Goal: Transaction & Acquisition: Register for event/course

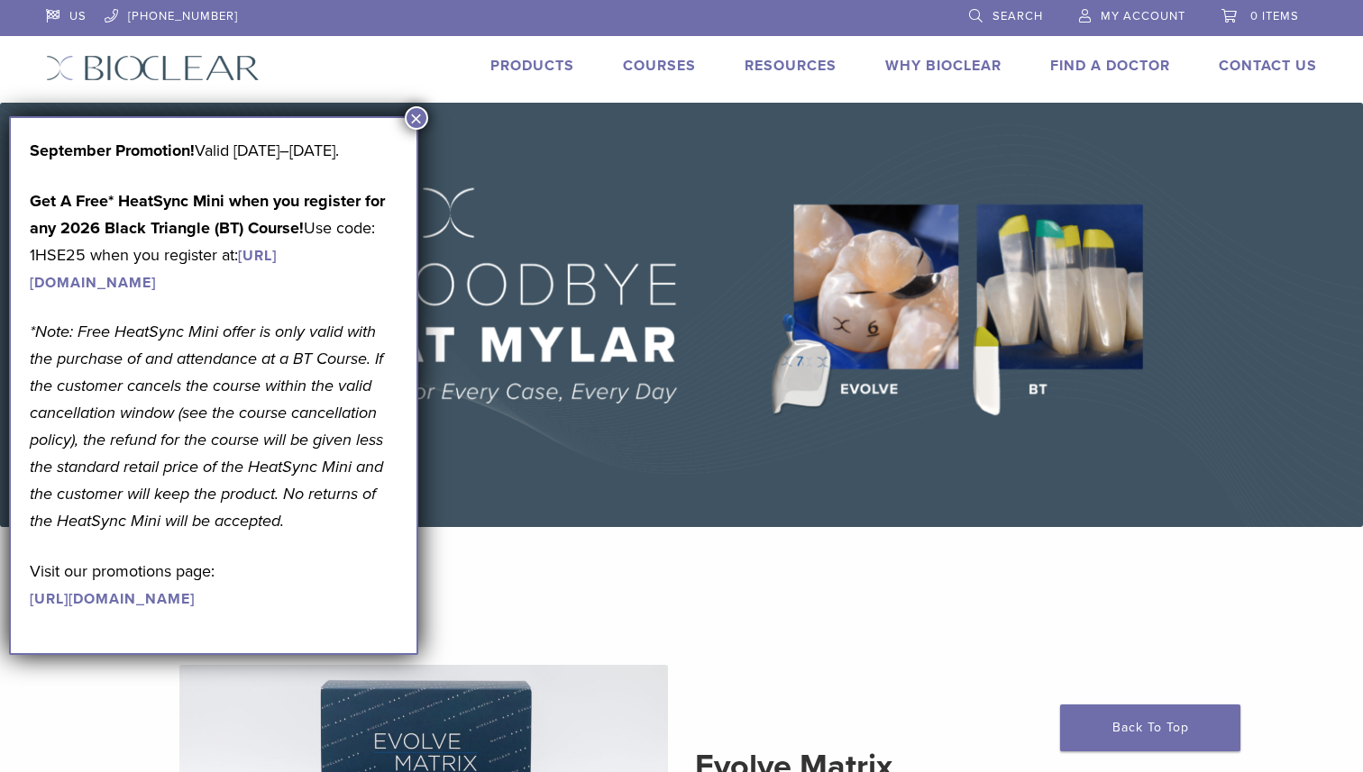
click at [417, 125] on button "×" at bounding box center [416, 117] width 23 height 23
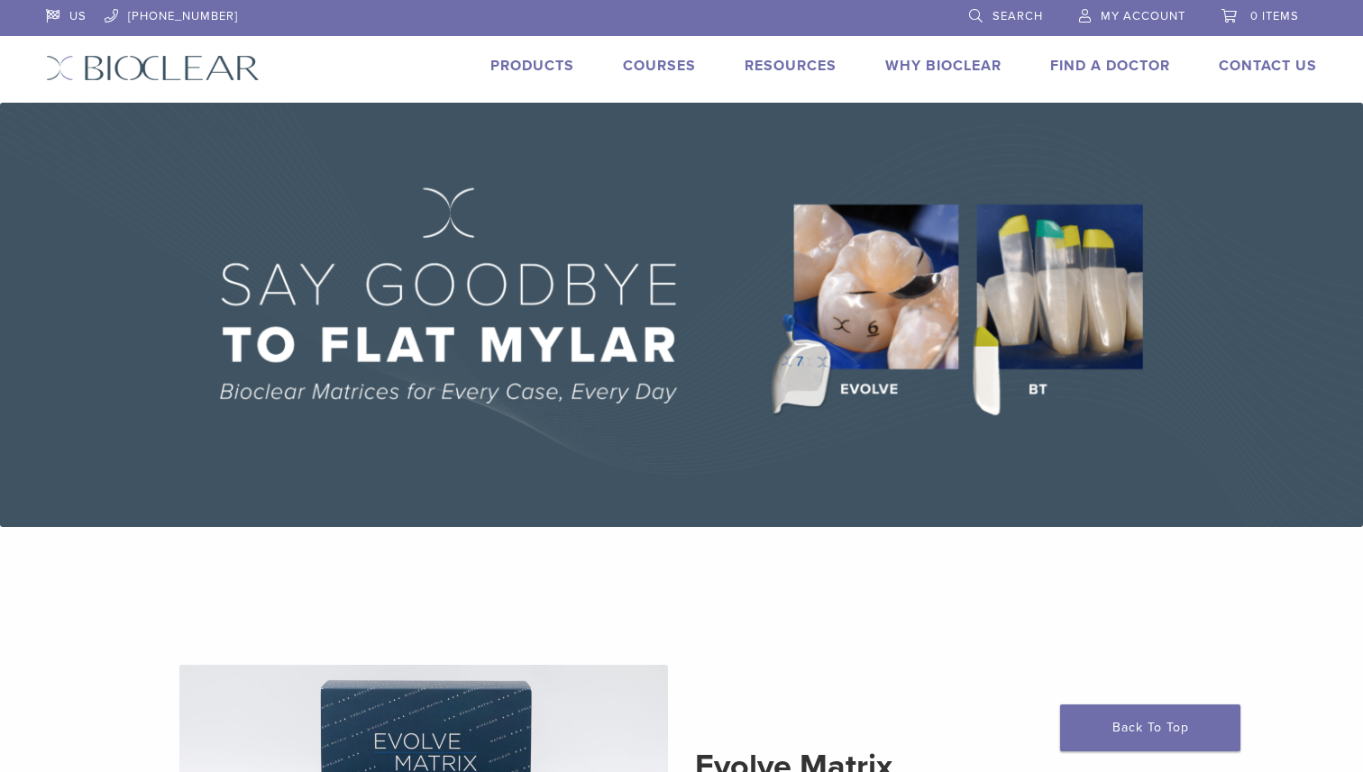
click at [663, 63] on link "Courses" at bounding box center [659, 66] width 73 height 18
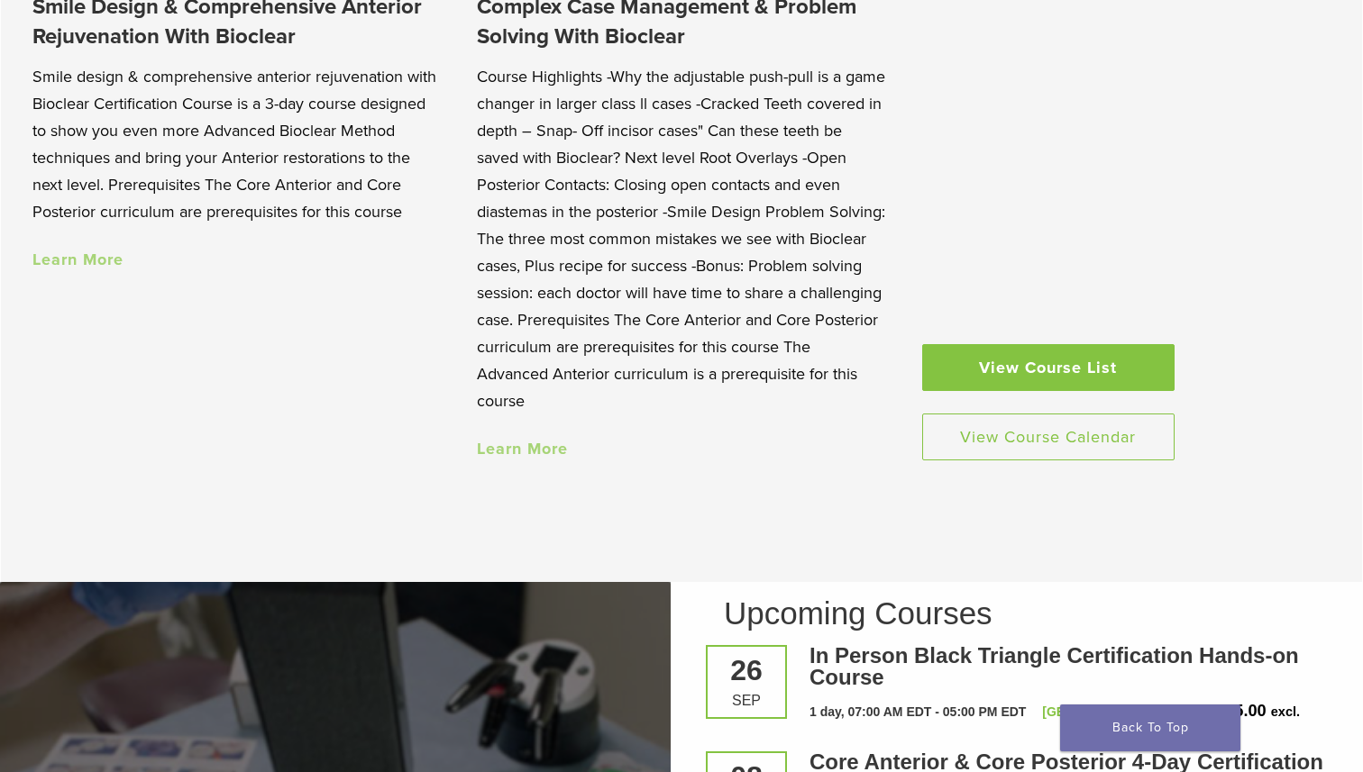
scroll to position [2032, 0]
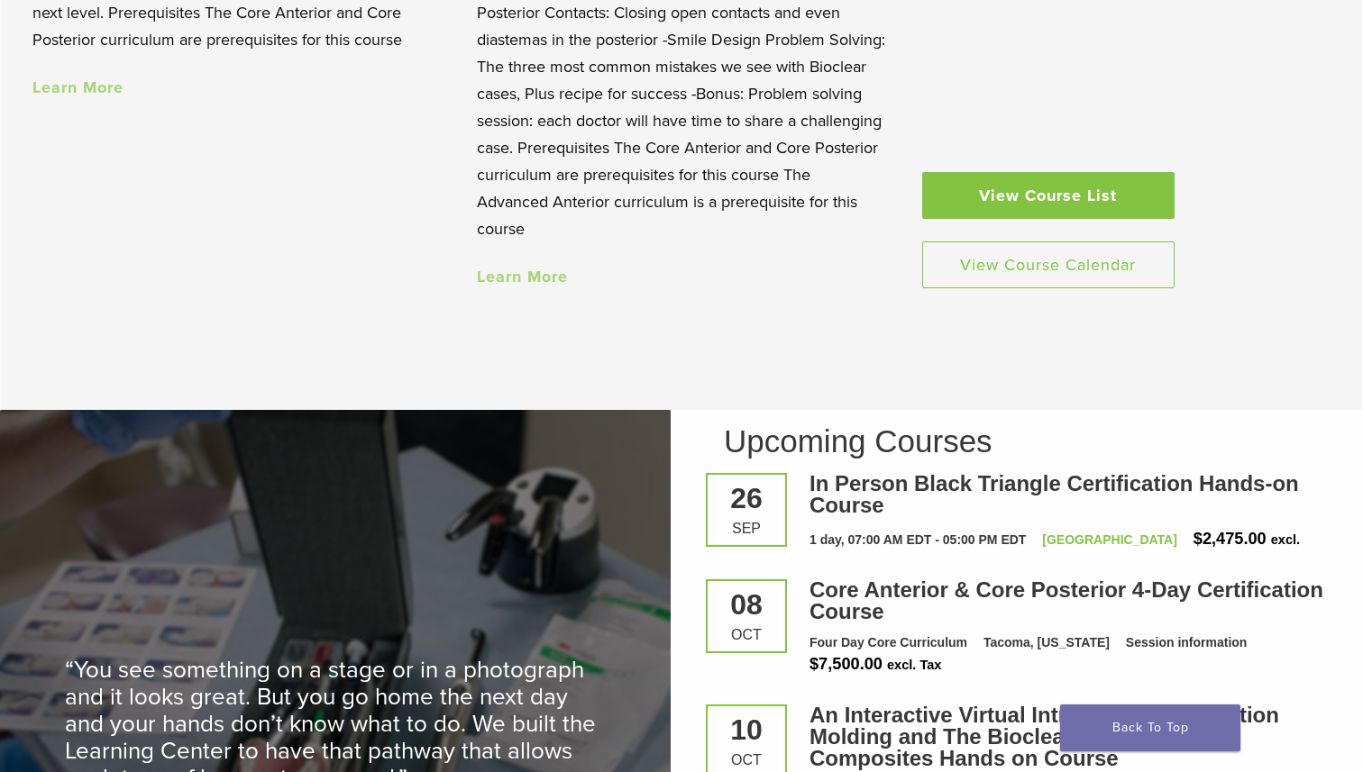
click at [1001, 196] on link "View Course List" at bounding box center [1048, 195] width 252 height 47
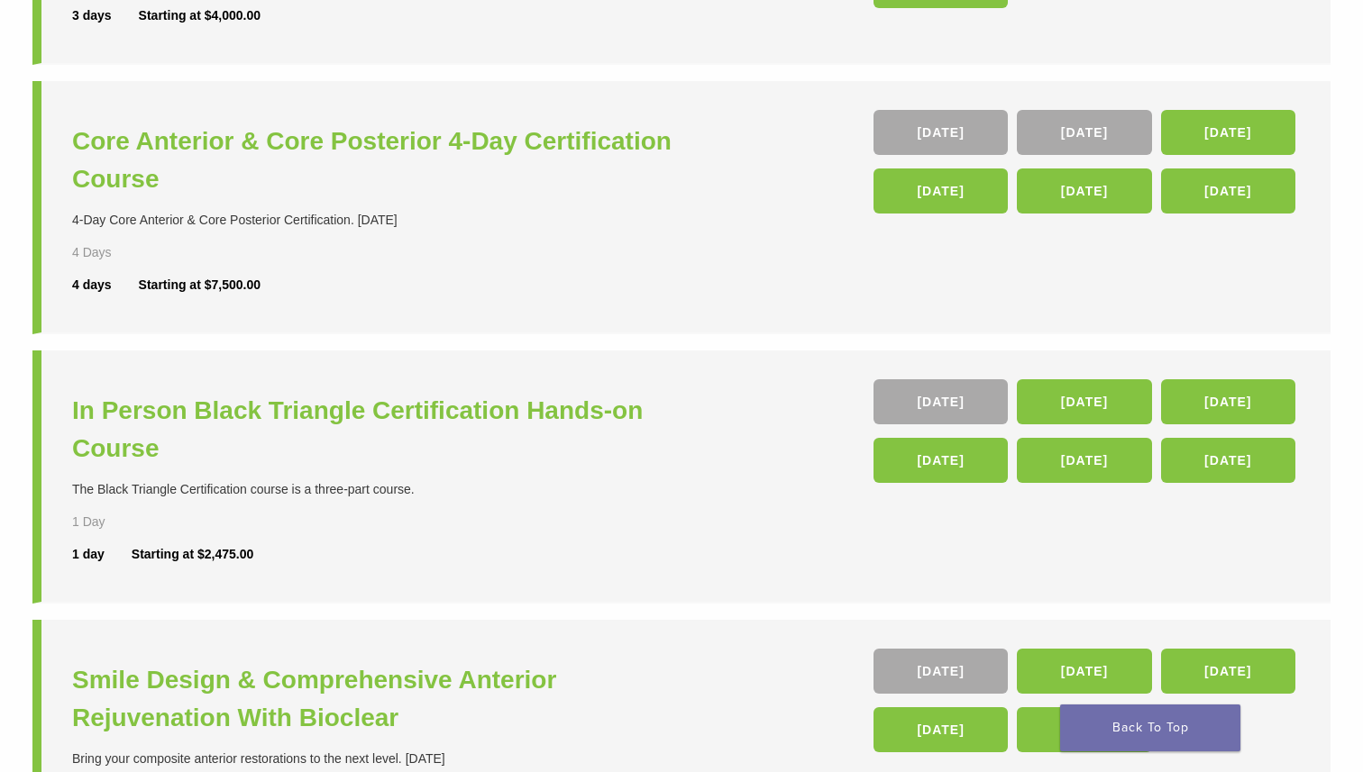
scroll to position [419, 0]
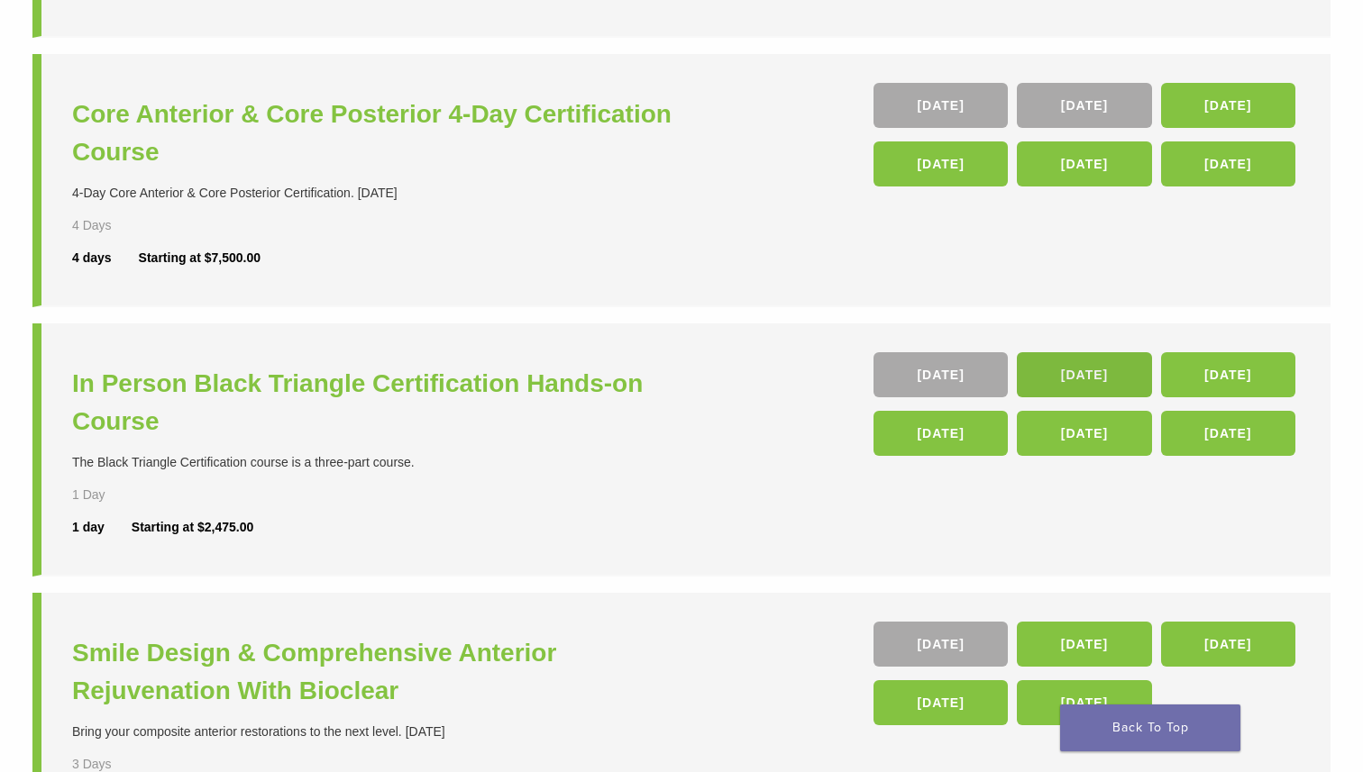
click at [1084, 386] on link "23 Jan 26" at bounding box center [1084, 374] width 134 height 45
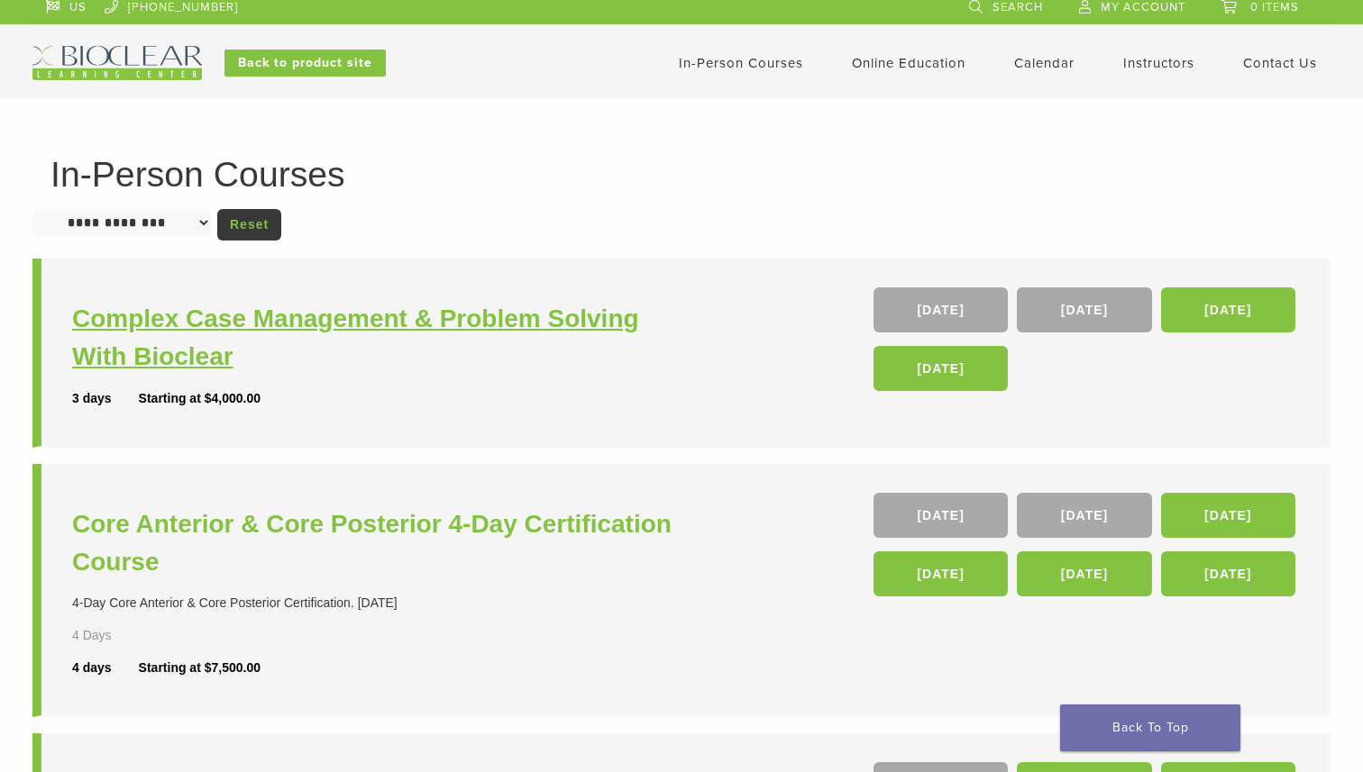
scroll to position [10, 0]
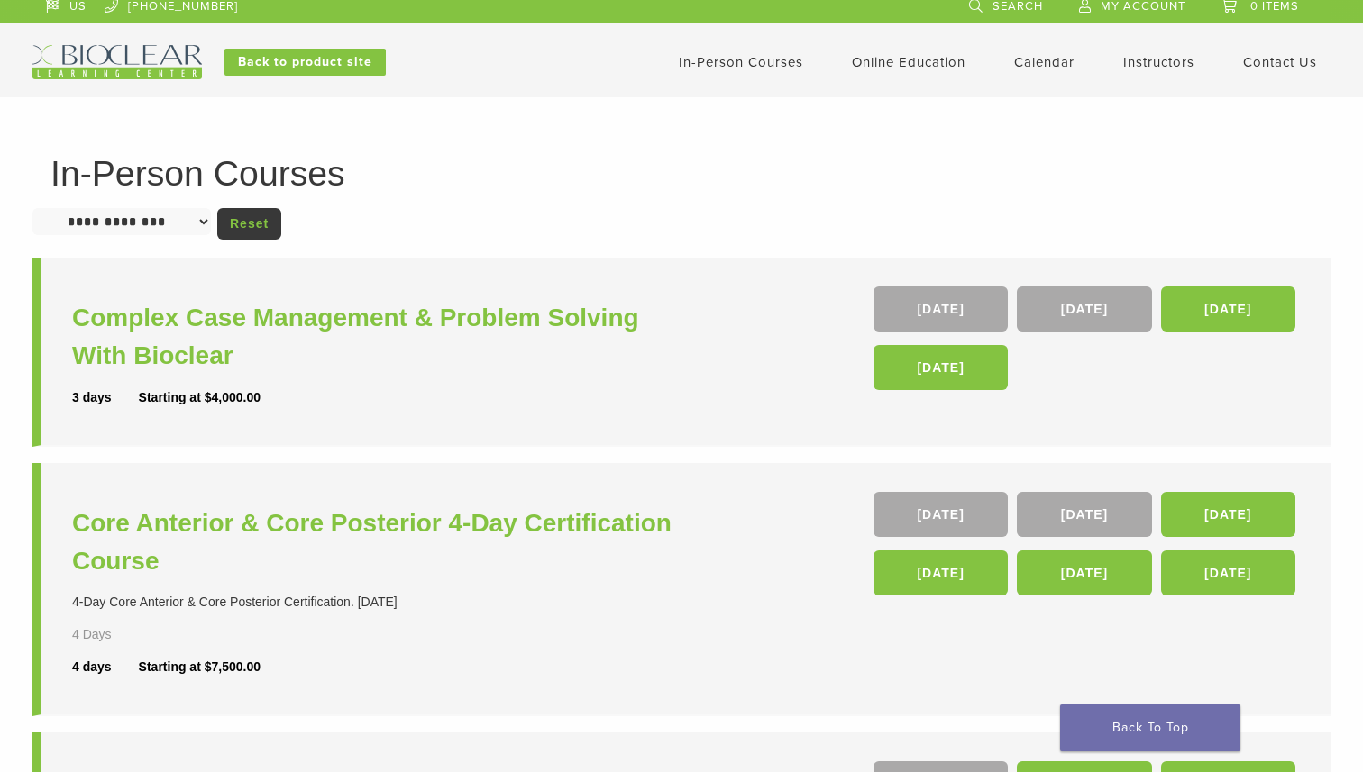
click at [127, 221] on select "**********" at bounding box center [121, 221] width 178 height 27
select select "**********"
click at [32, 208] on select "**********" at bounding box center [121, 221] width 178 height 27
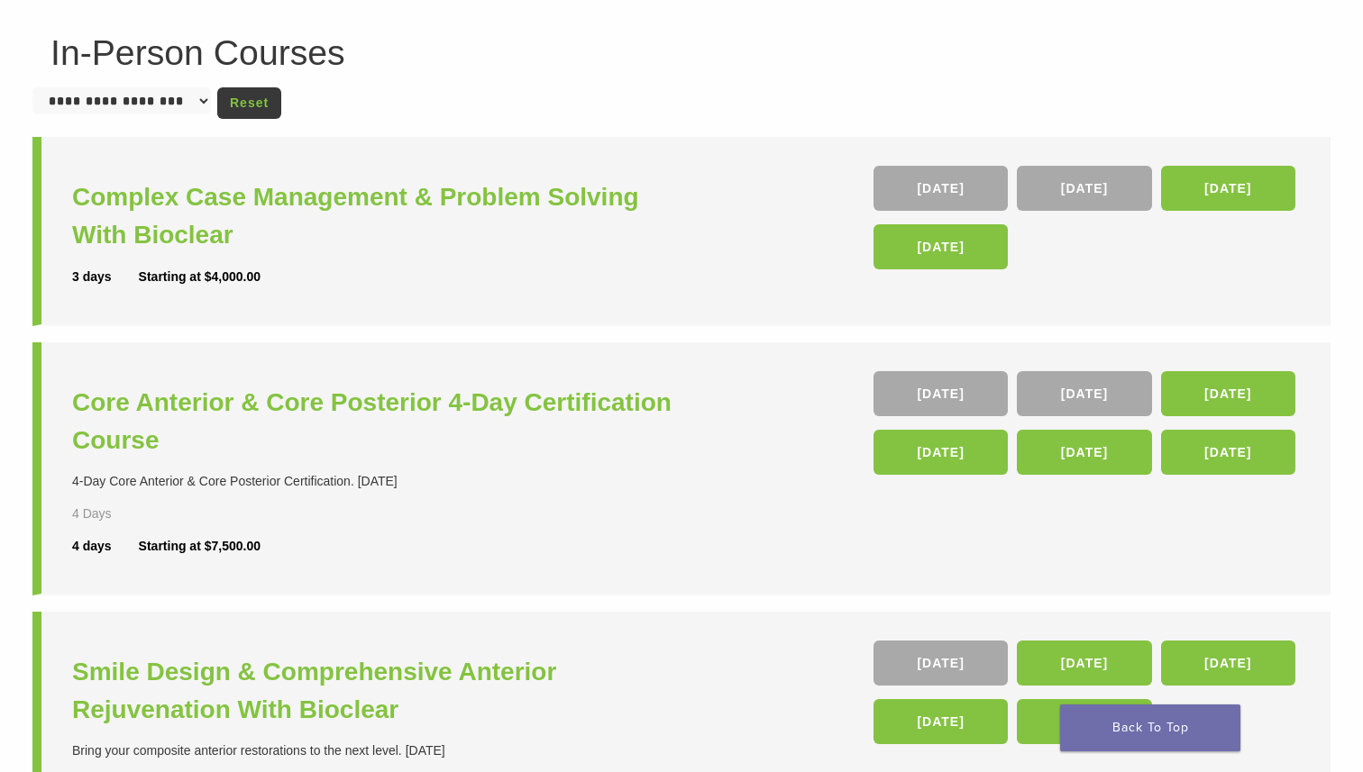
scroll to position [124, 0]
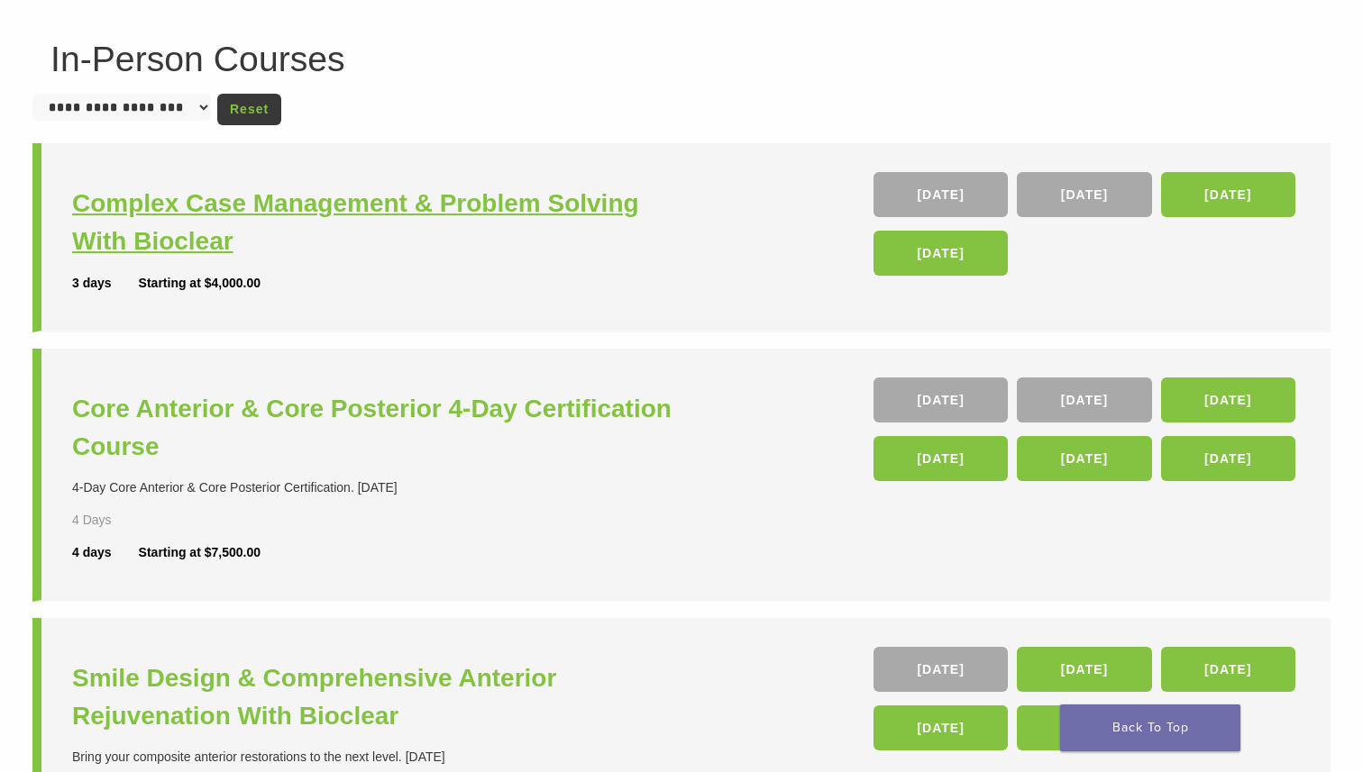
click at [337, 210] on h3 "Complex Case Management & Problem Solving With Bioclear" at bounding box center [379, 223] width 614 height 76
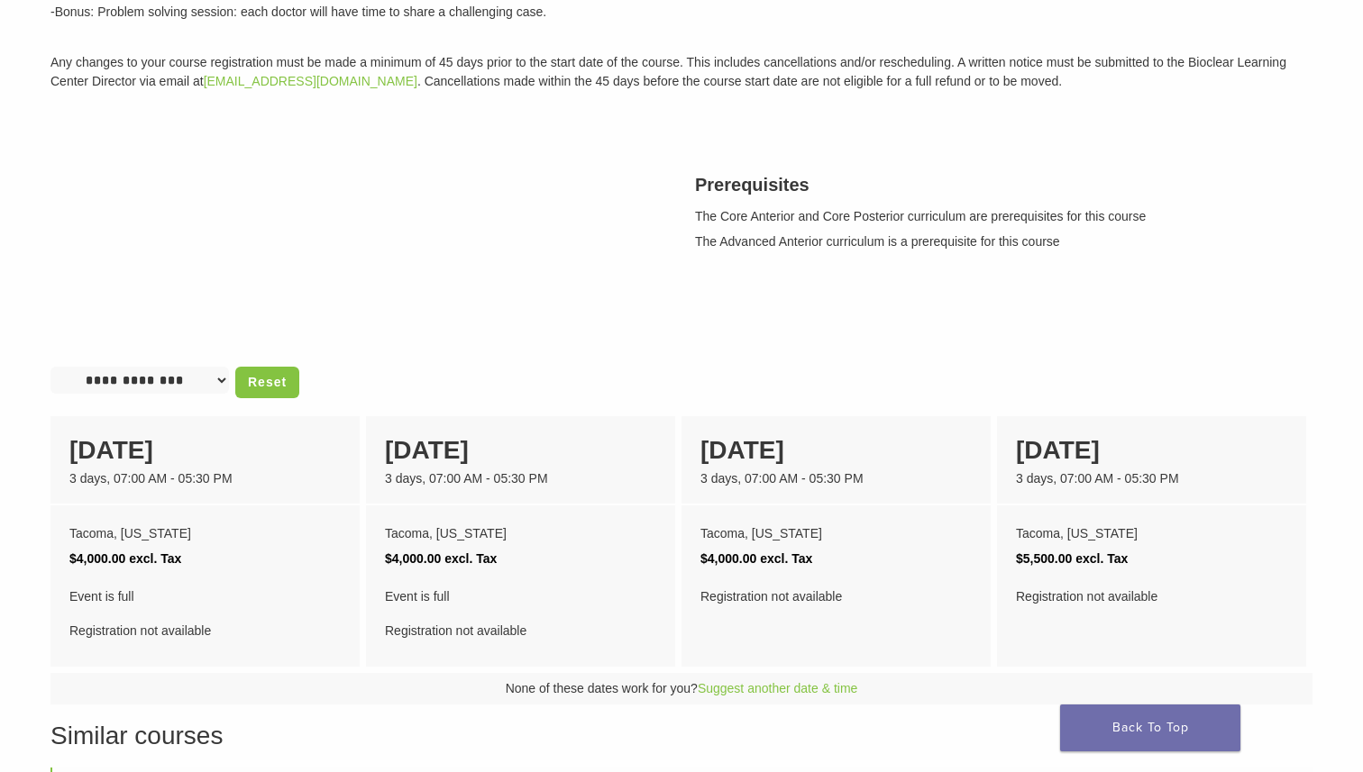
scroll to position [509, 0]
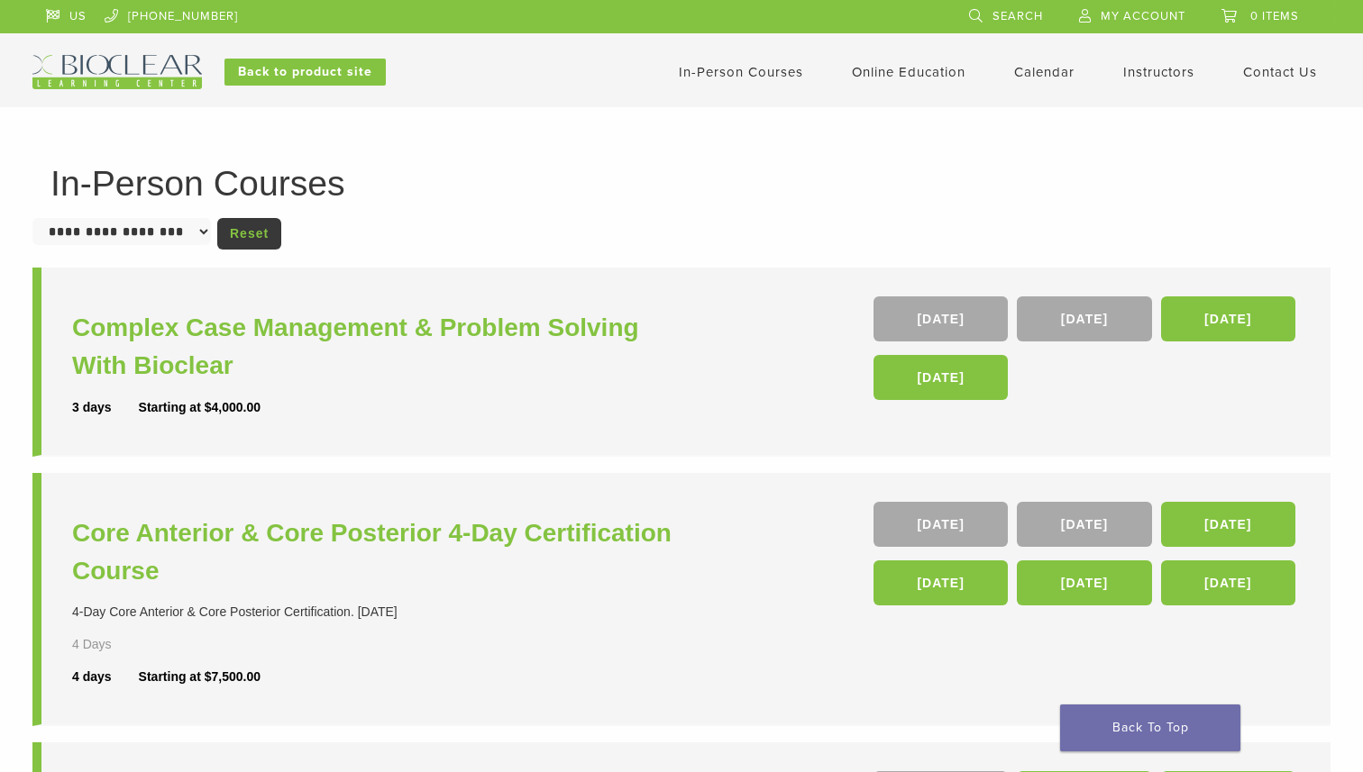
click at [707, 74] on link "In-Person Courses" at bounding box center [741, 72] width 124 height 16
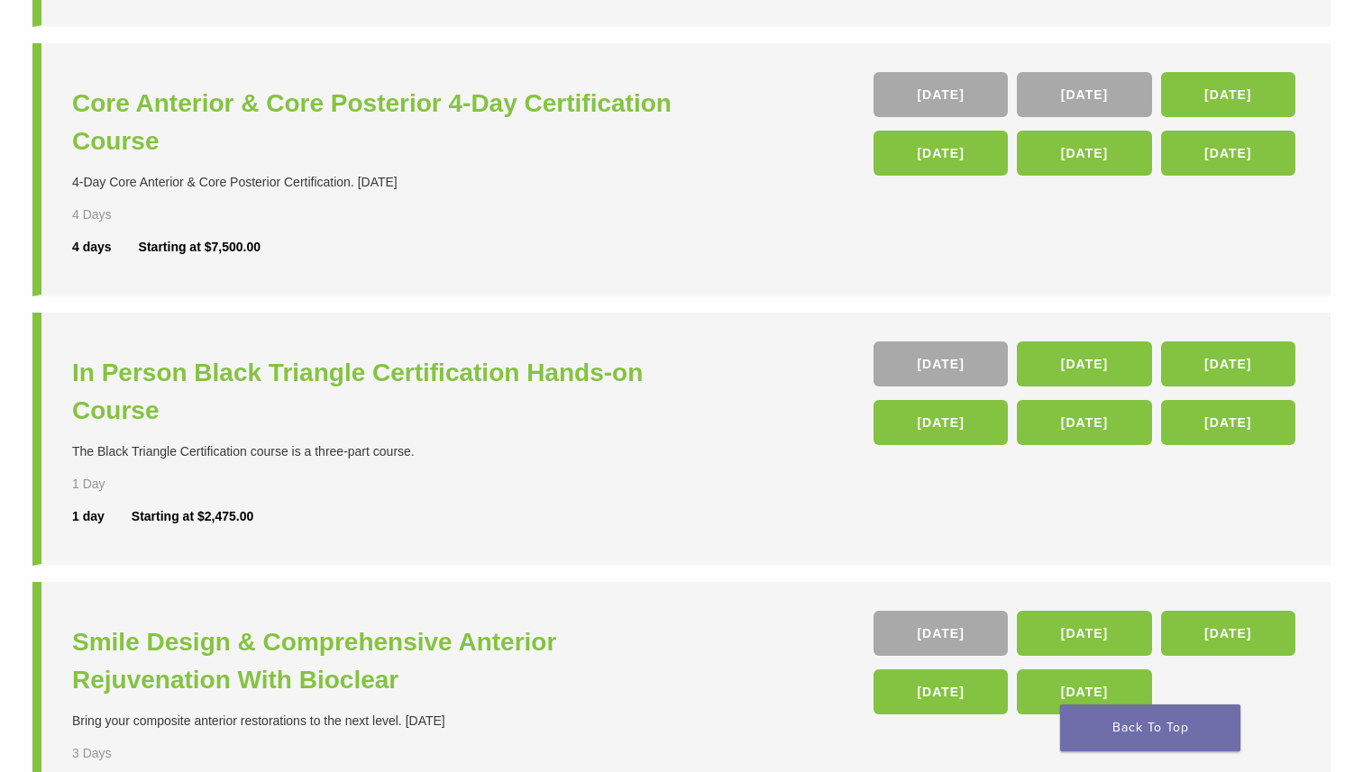
scroll to position [486, 0]
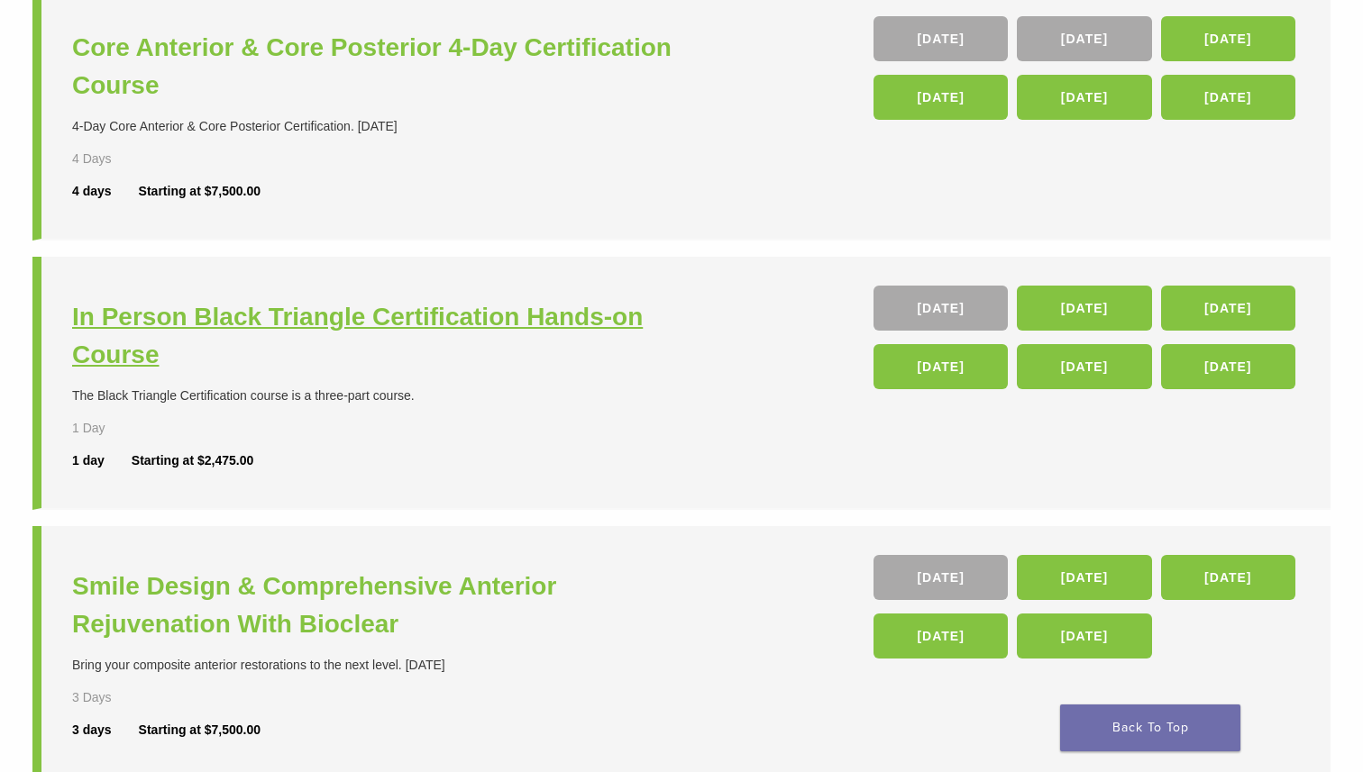
click at [441, 328] on h3 "In Person Black Triangle Certification Hands-on Course" at bounding box center [379, 336] width 614 height 76
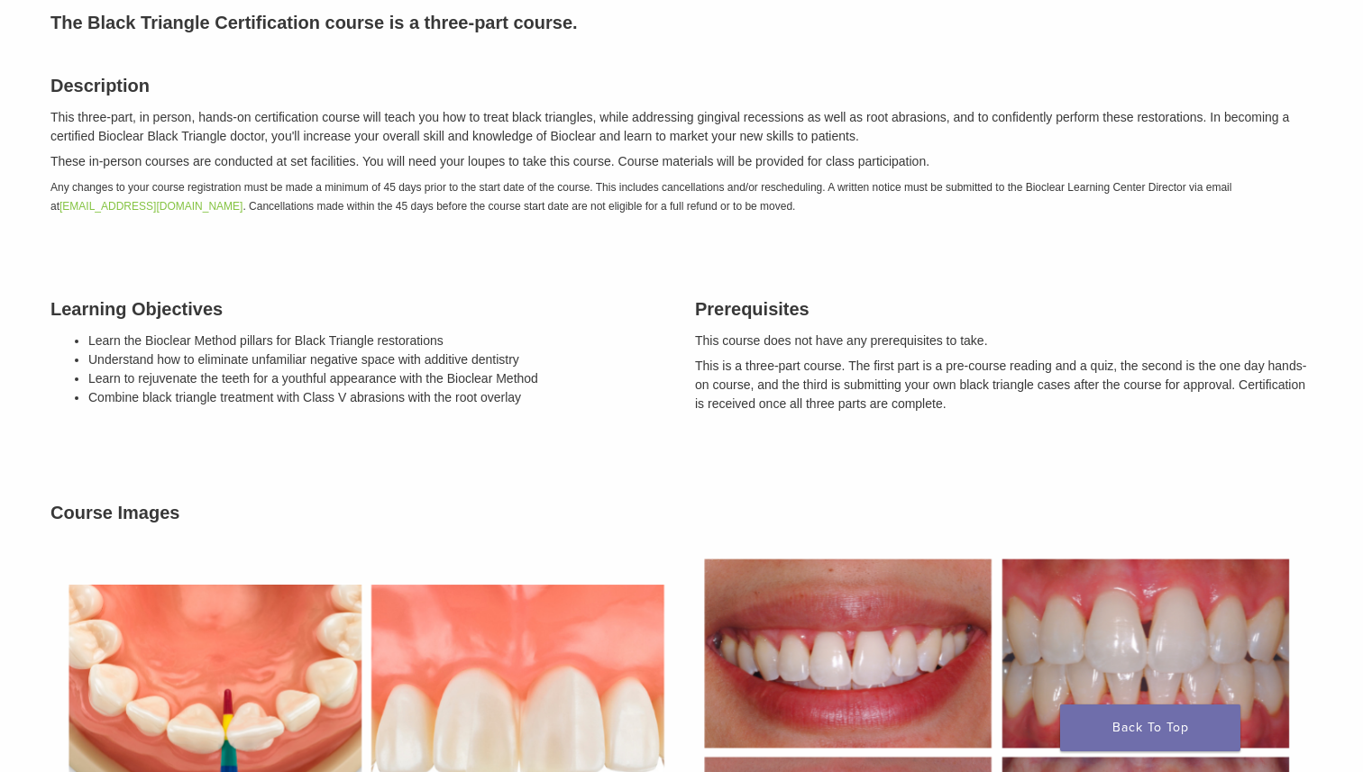
scroll to position [118, 0]
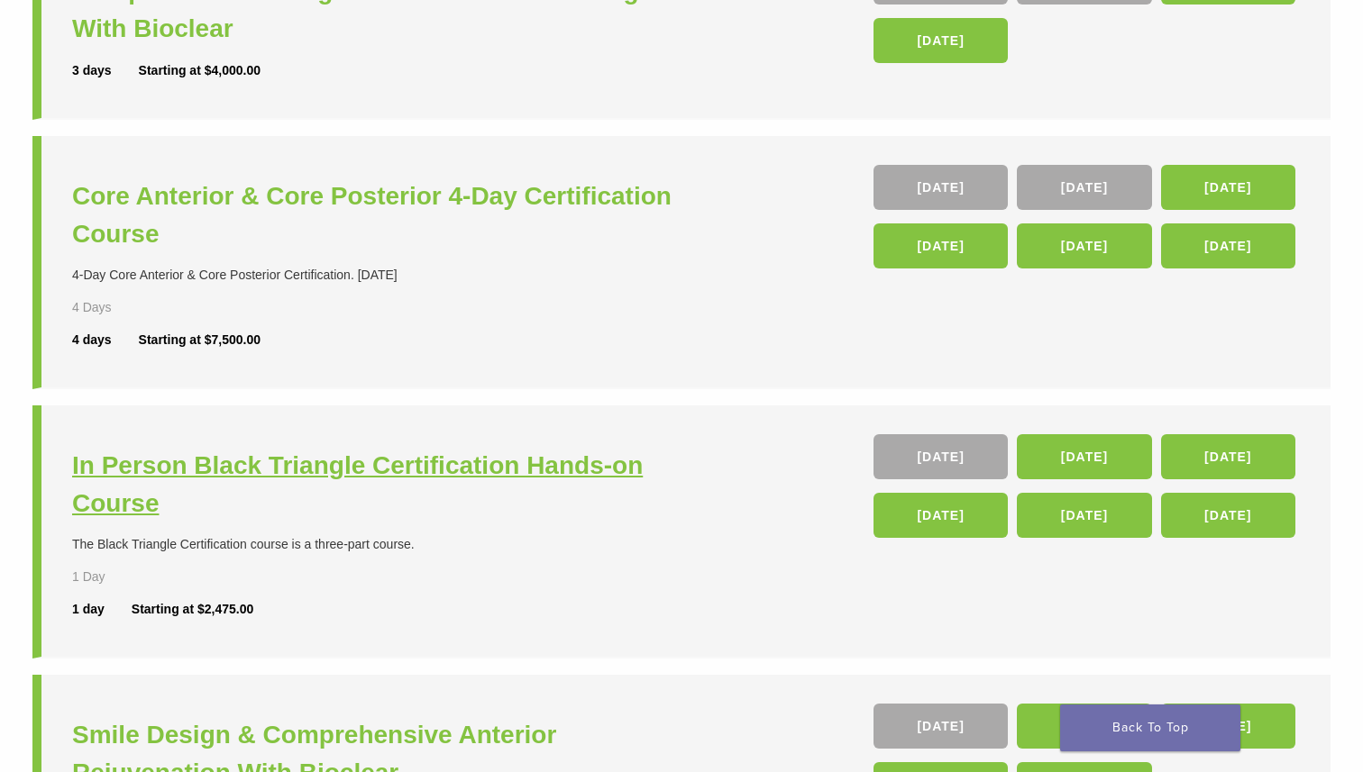
scroll to position [291, 0]
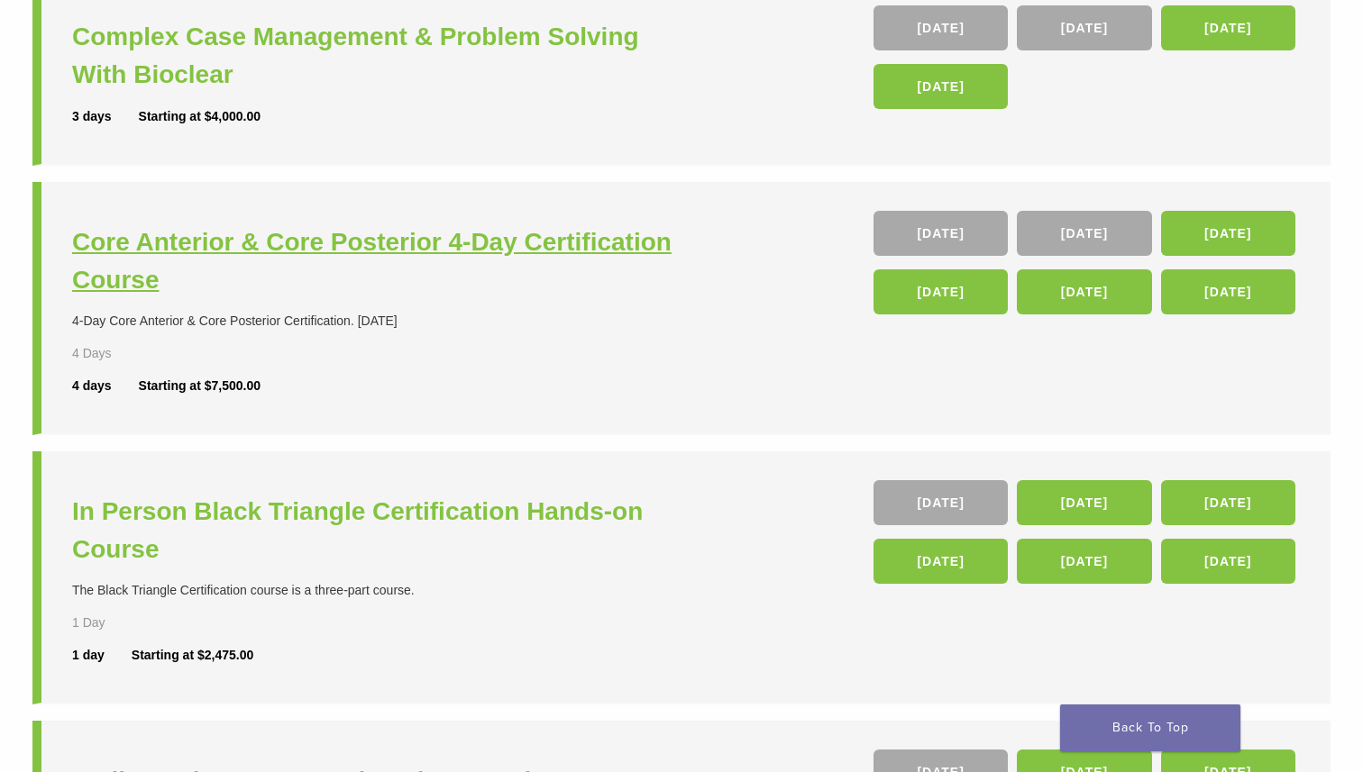
click at [488, 249] on h3 "Core Anterior & Core Posterior 4-Day Certification Course" at bounding box center [379, 262] width 614 height 76
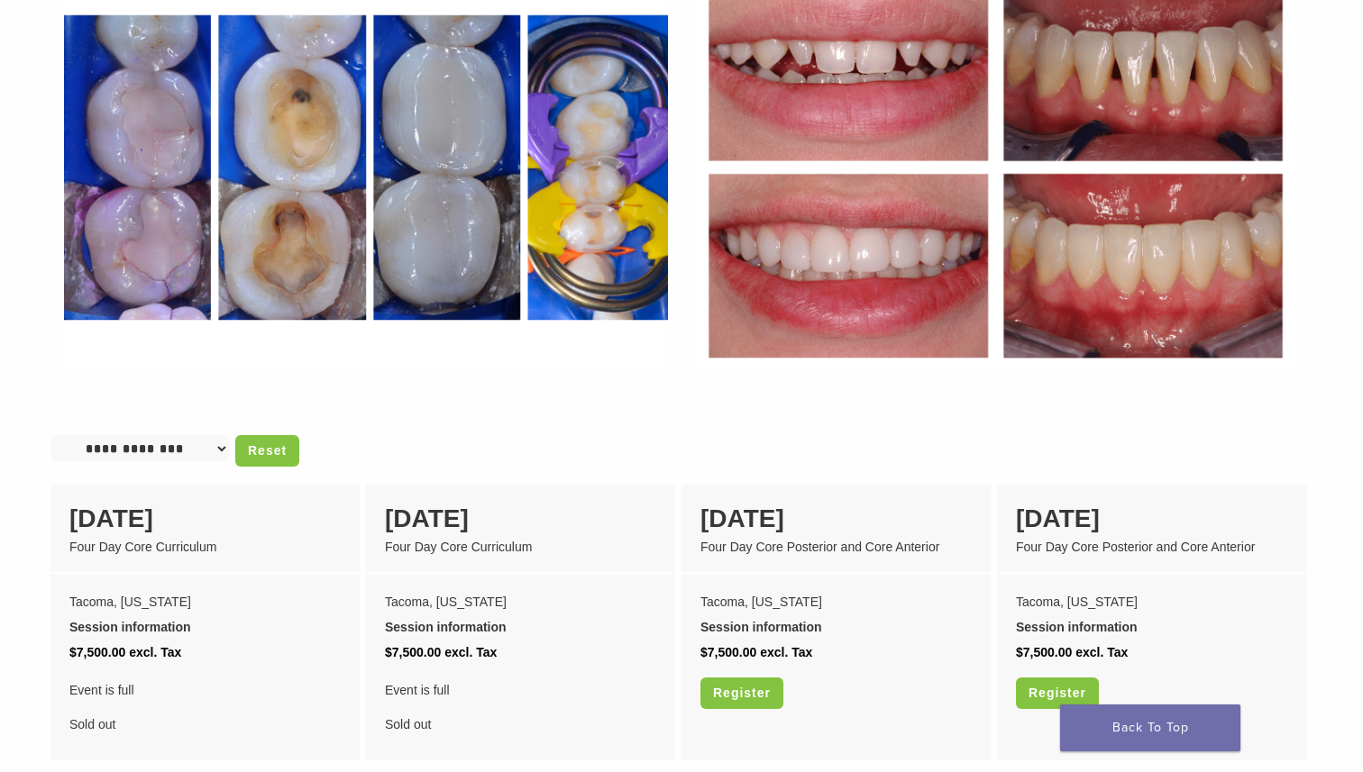
scroll to position [1478, 0]
